Goal: Task Accomplishment & Management: Manage account settings

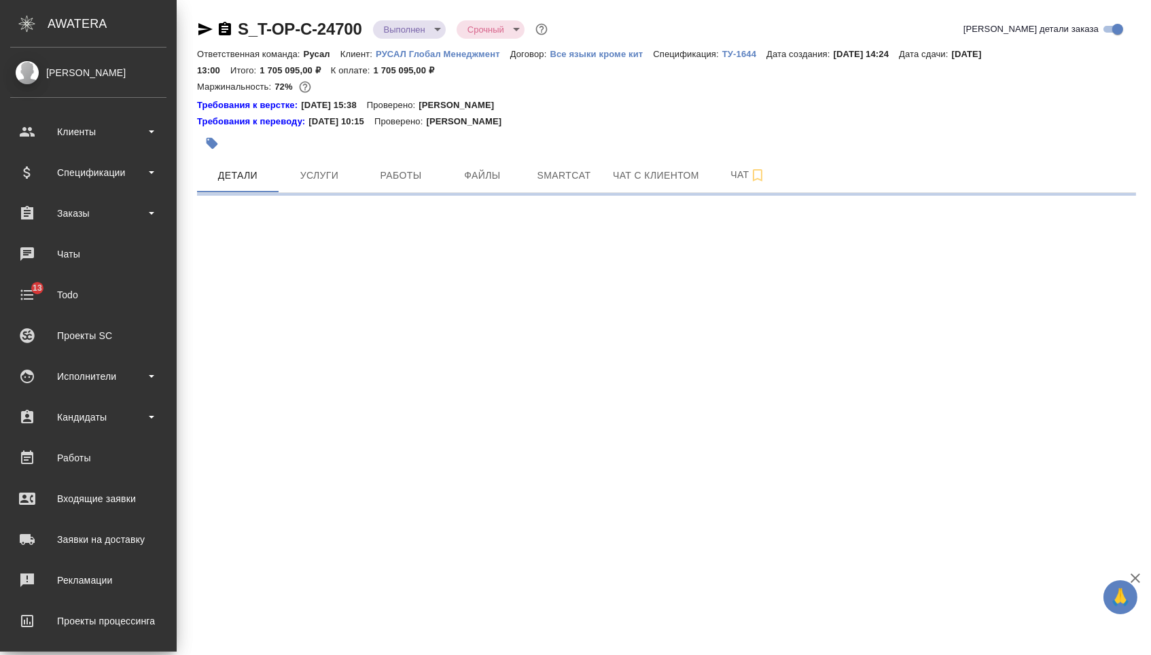
select select "RU"
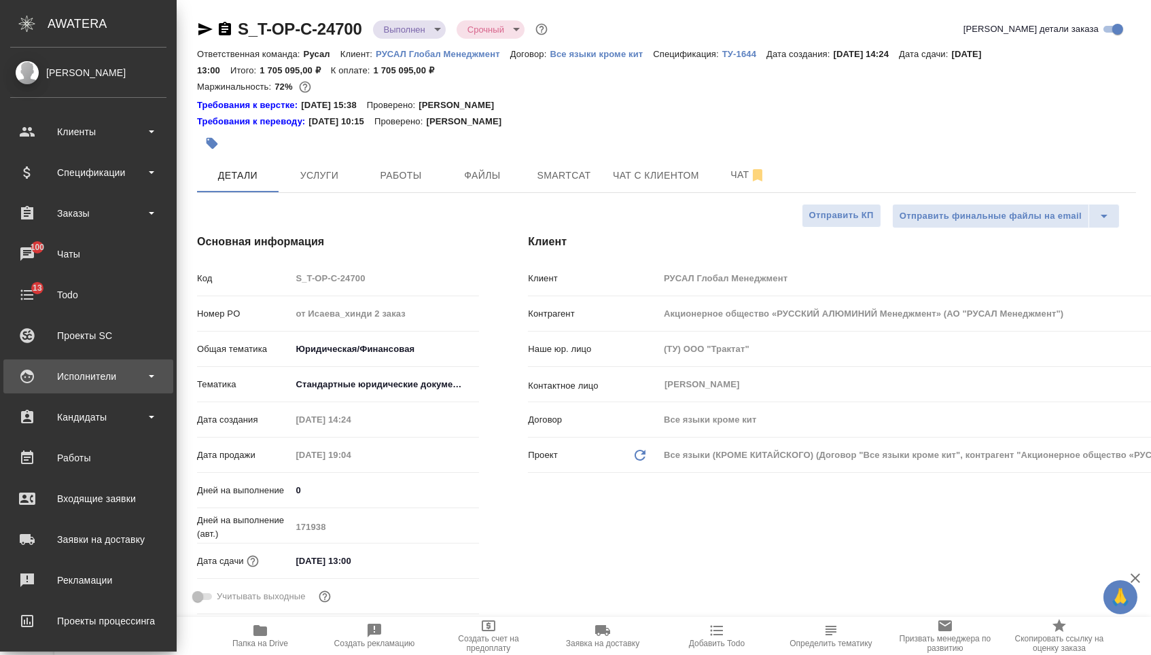
type textarea "x"
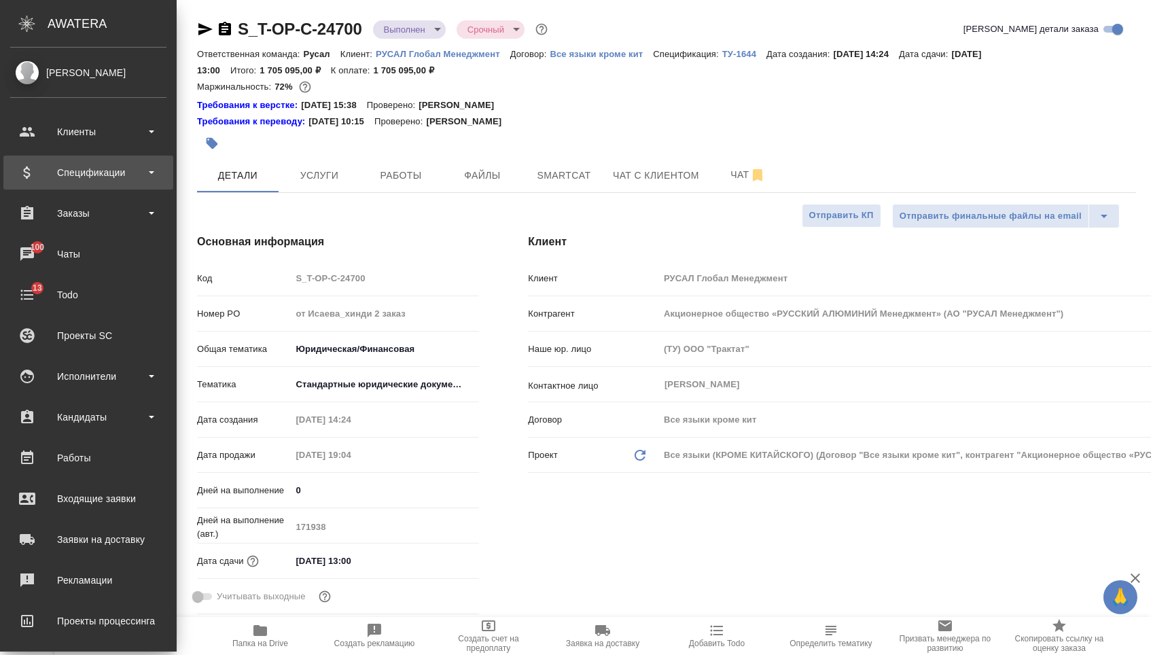
click at [125, 160] on div "Спецификации" at bounding box center [88, 173] width 170 height 34
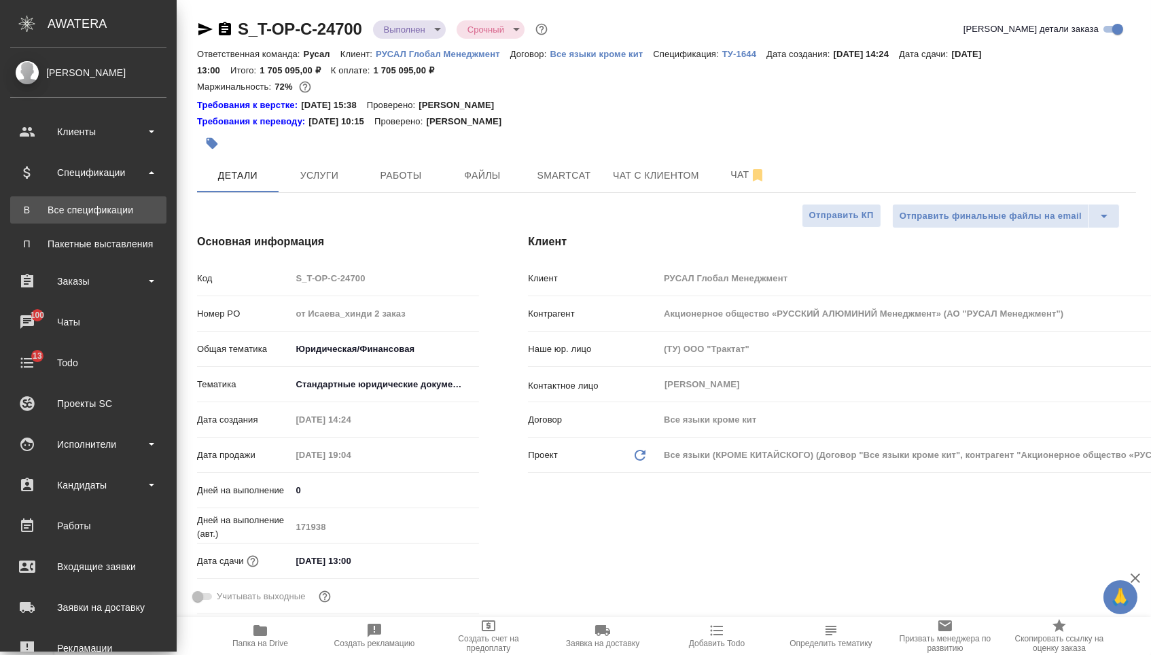
click at [114, 218] on link "В Все спецификации" at bounding box center [88, 209] width 156 height 27
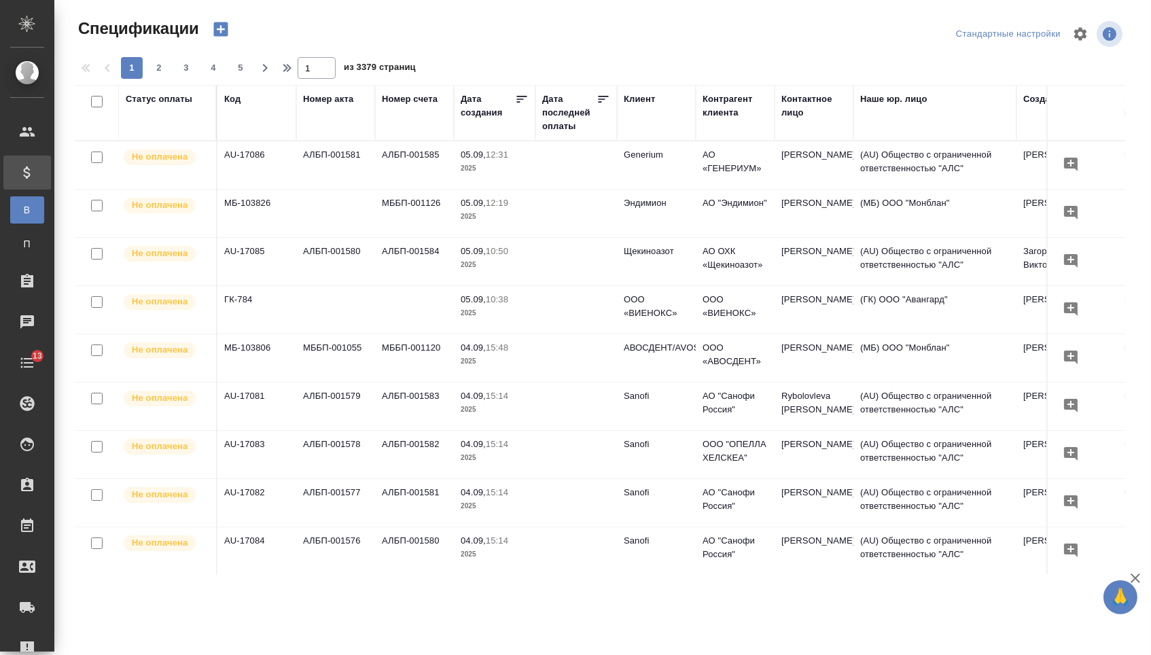
click at [228, 35] on icon "button" at bounding box center [220, 29] width 14 height 14
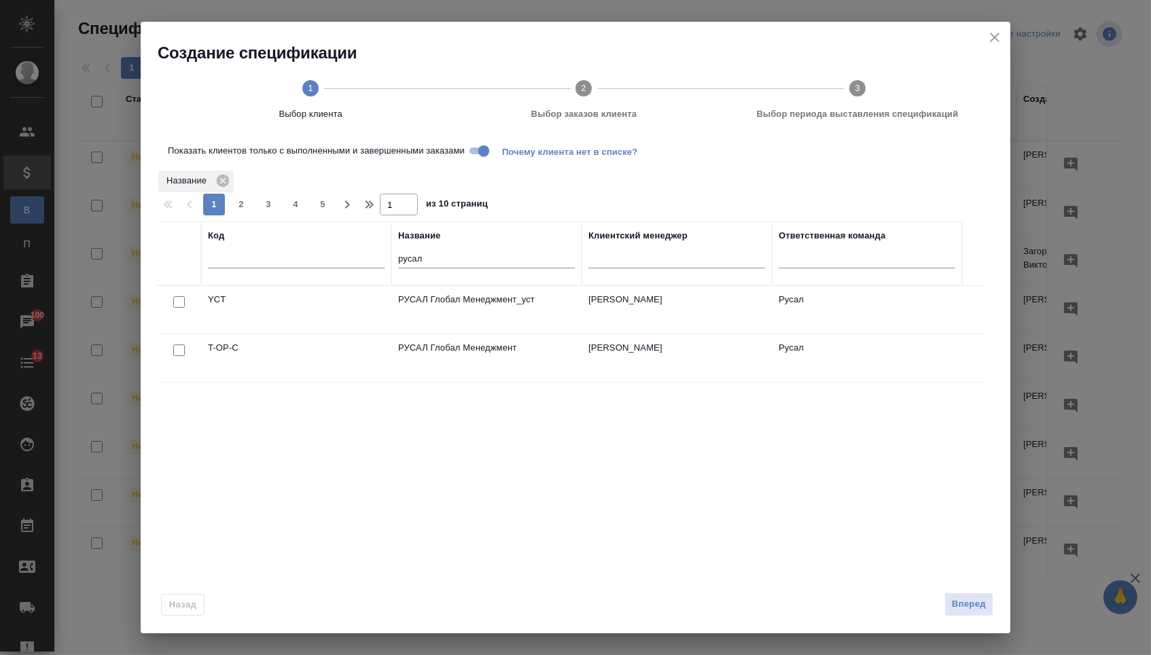
click at [988, 34] on icon "close" at bounding box center [994, 37] width 16 height 16
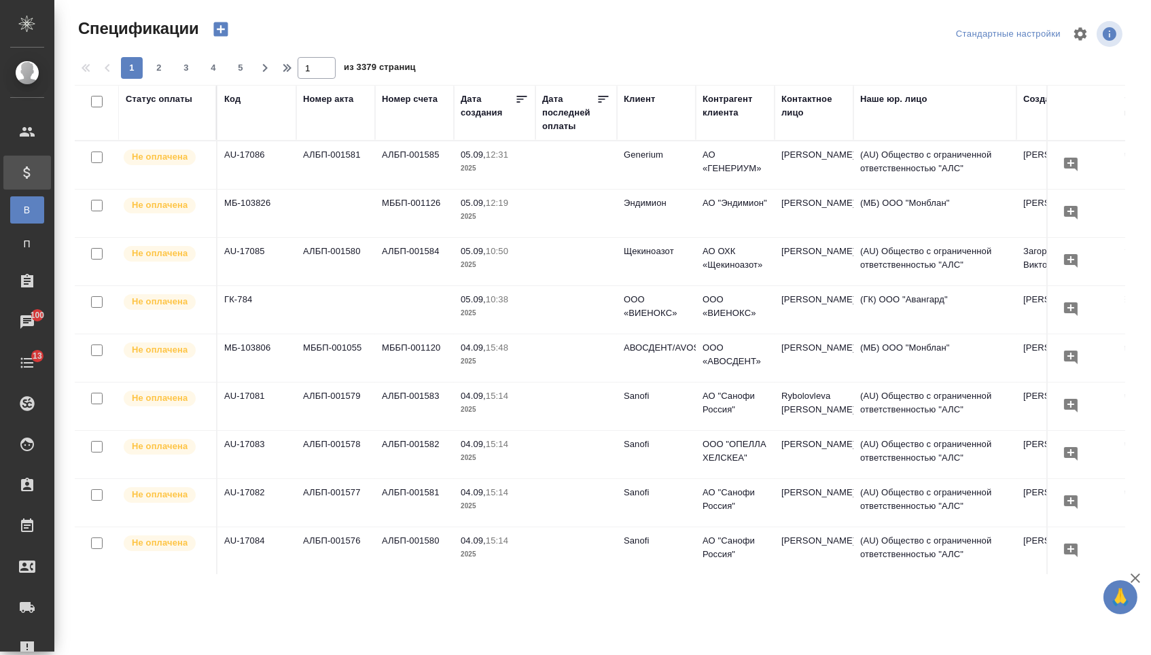
click at [640, 105] on div "Клиент" at bounding box center [638, 99] width 31 height 14
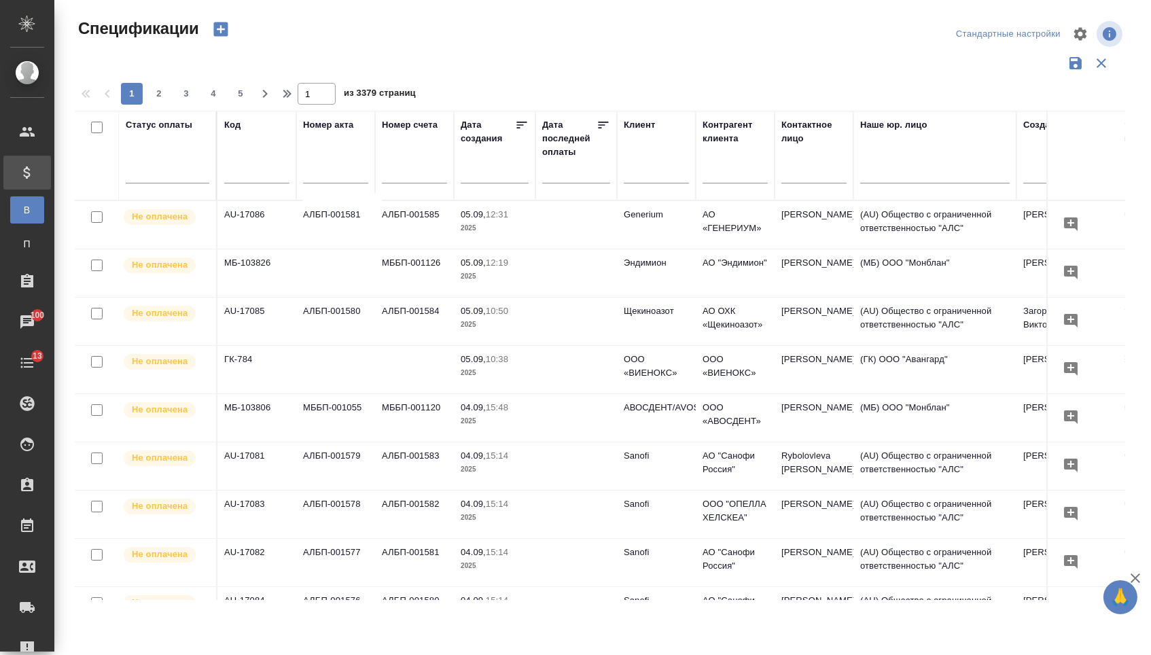
click at [640, 178] on input "text" at bounding box center [655, 174] width 65 height 17
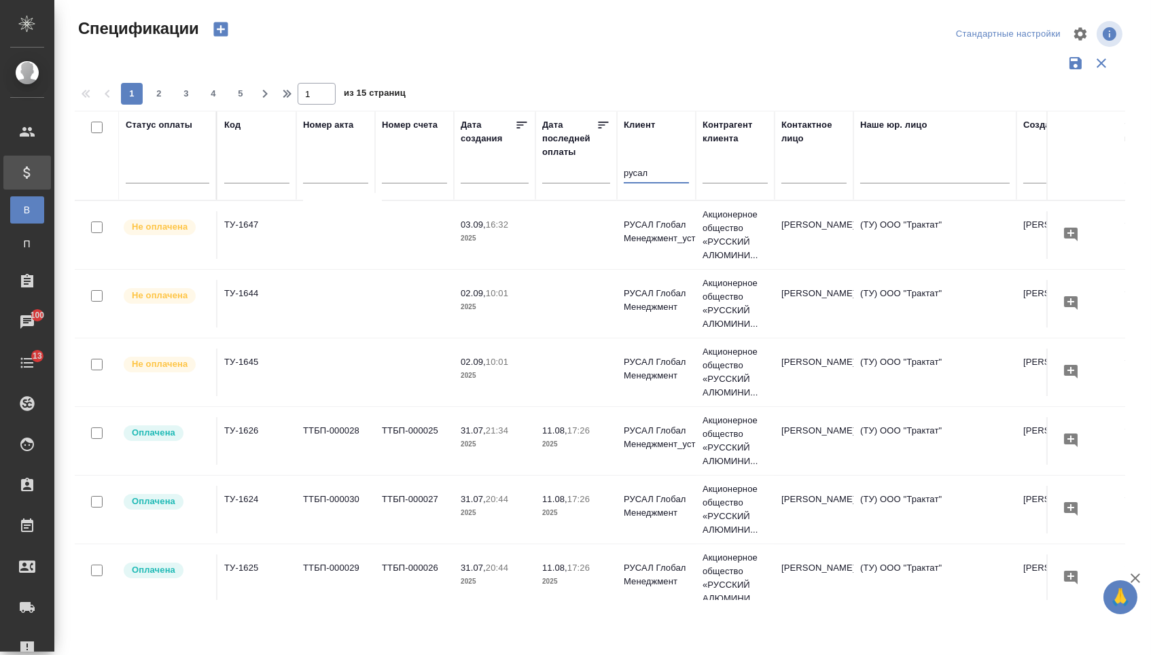
type input "русал"
click at [541, 232] on td at bounding box center [576, 235] width 82 height 48
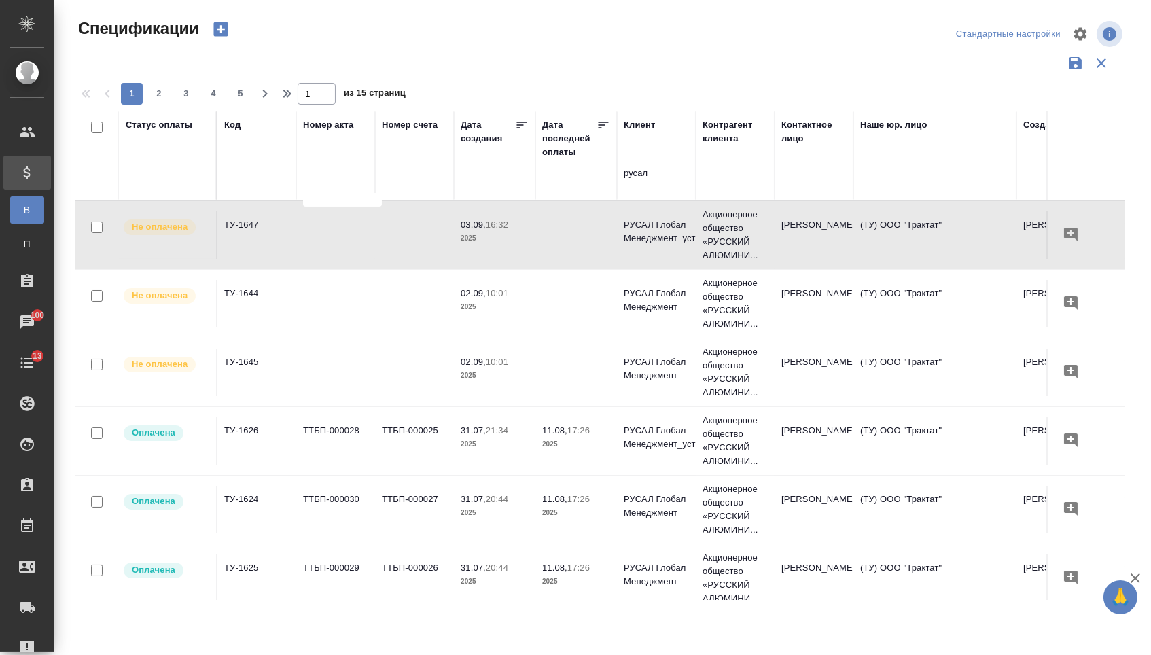
click at [541, 232] on td at bounding box center [576, 235] width 82 height 48
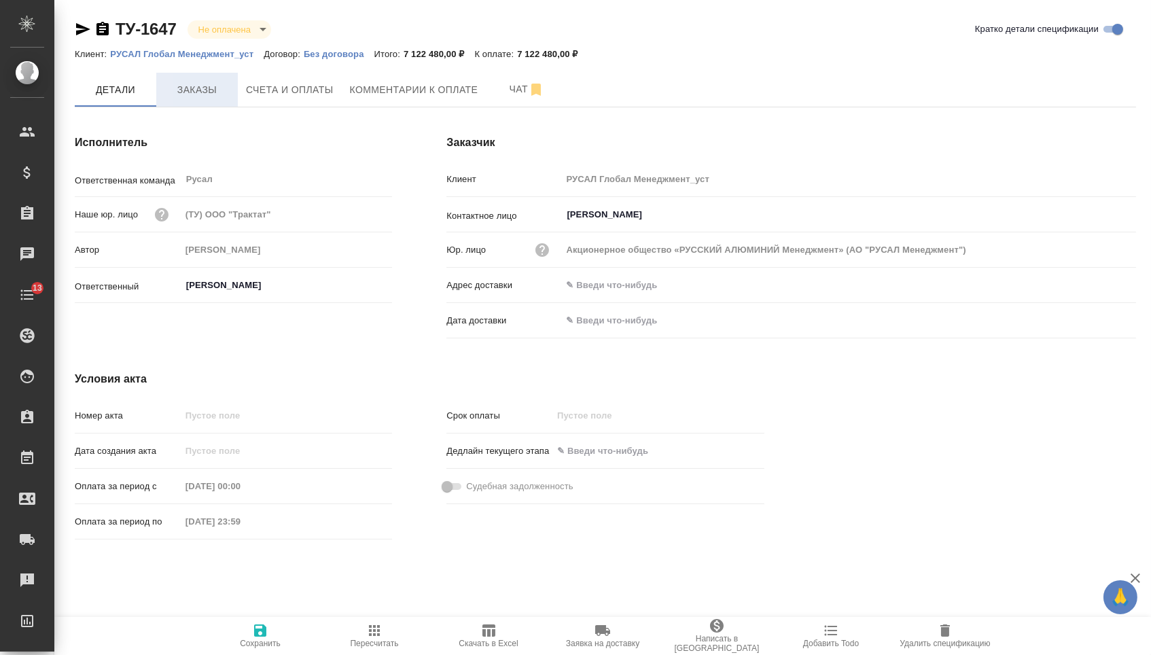
click at [171, 75] on button "Заказы" at bounding box center [197, 90] width 82 height 34
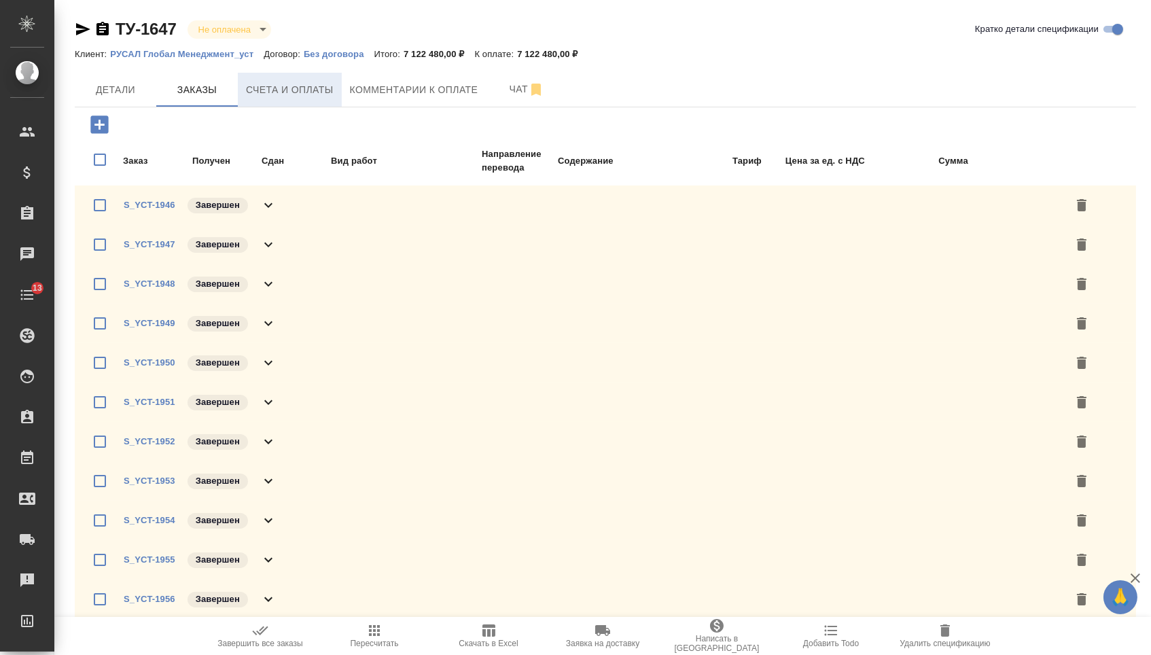
click at [272, 90] on span "Счета и оплаты" at bounding box center [290, 90] width 88 height 17
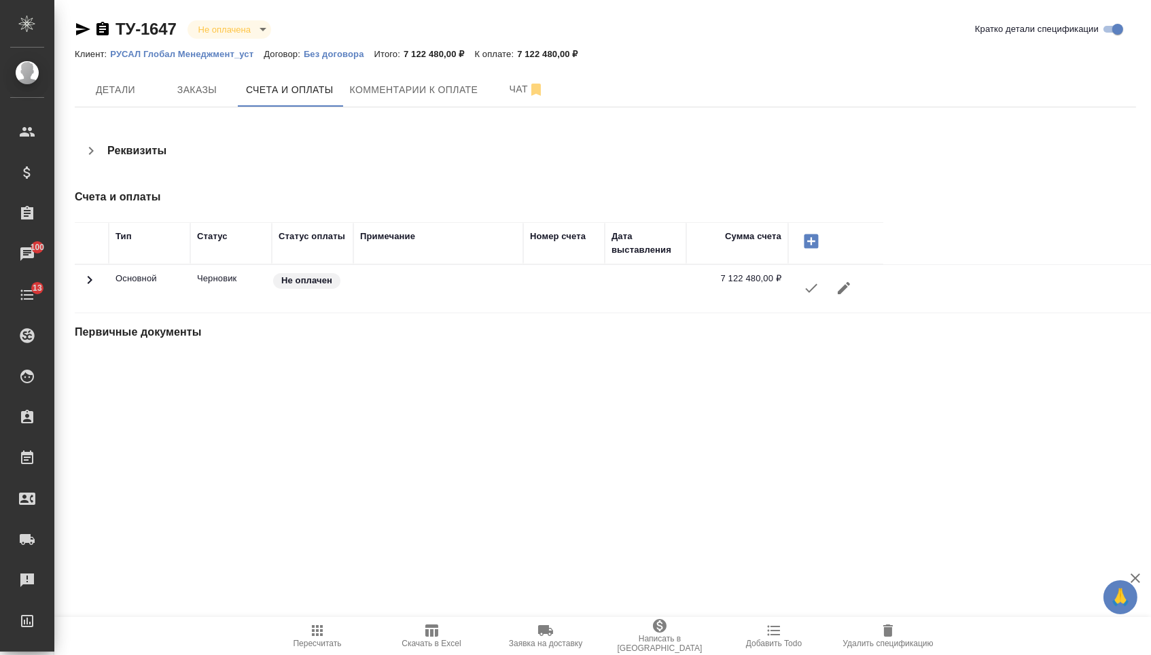
click at [814, 296] on icon "button" at bounding box center [811, 288] width 16 height 16
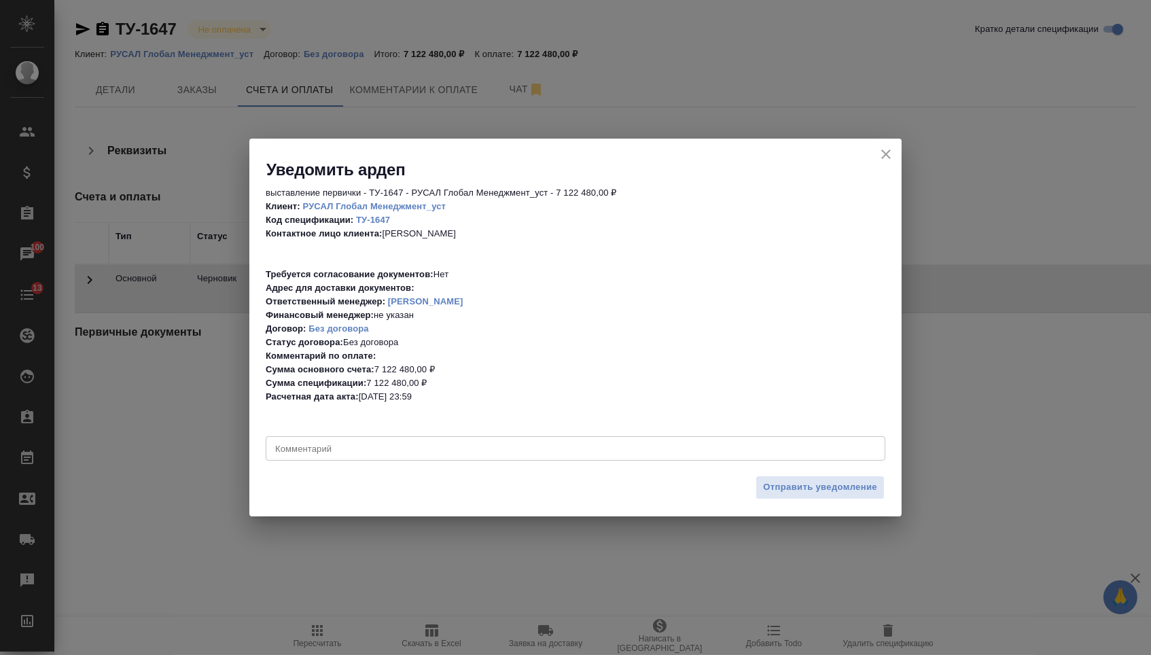
click at [777, 474] on div "Отправить уведомление" at bounding box center [575, 493] width 652 height 48
click at [777, 484] on span "Отправить уведомление" at bounding box center [820, 487] width 114 height 16
